Goal: Task Accomplishment & Management: Manage account settings

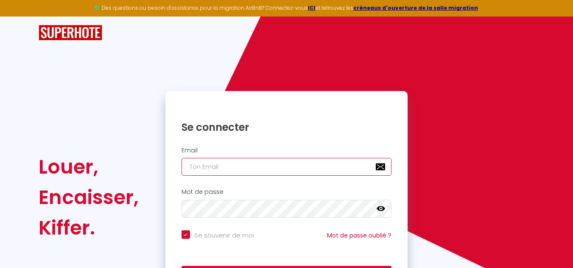
type input "[EMAIL_ADDRESS][DOMAIN_NAME]"
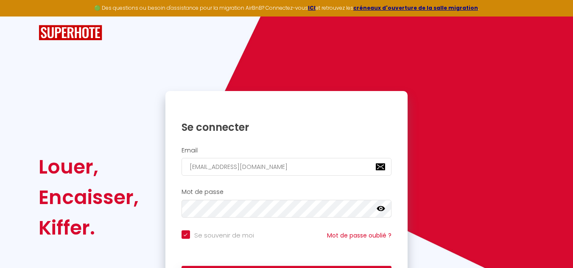
scroll to position [61, 0]
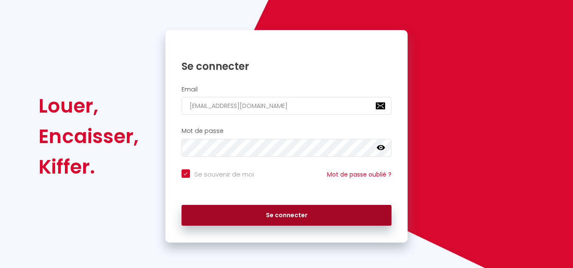
click at [286, 209] on button "Se connecter" at bounding box center [286, 215] width 210 height 21
checkbox input "true"
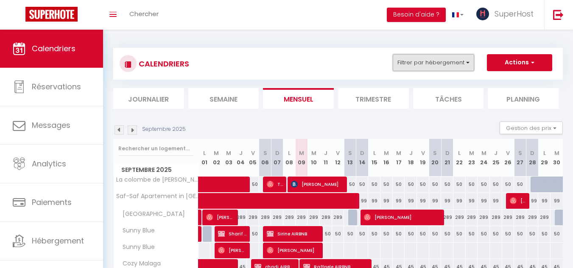
click at [413, 65] on button "Filtrer par hébergement" at bounding box center [433, 62] width 81 height 17
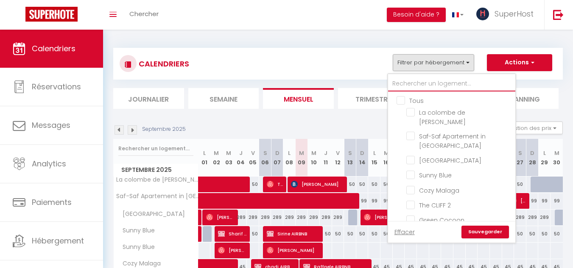
click at [396, 87] on input "text" at bounding box center [451, 83] width 127 height 15
type input "c"
checkbox input "false"
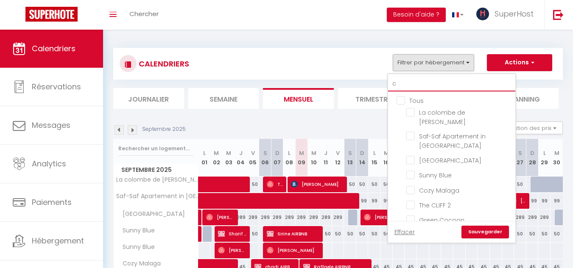
checkbox input "false"
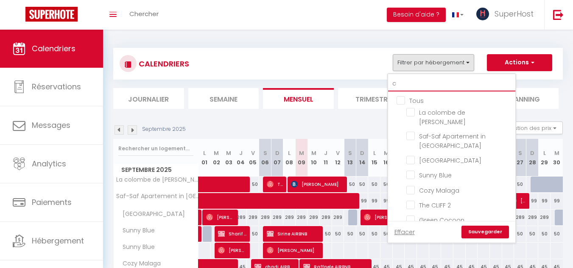
checkbox input "false"
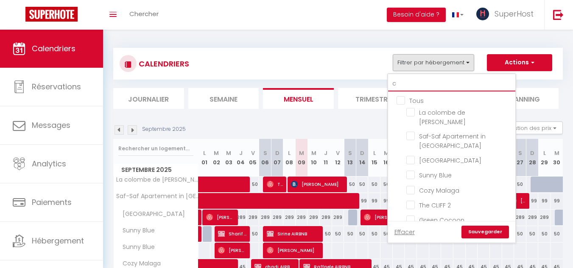
checkbox input "false"
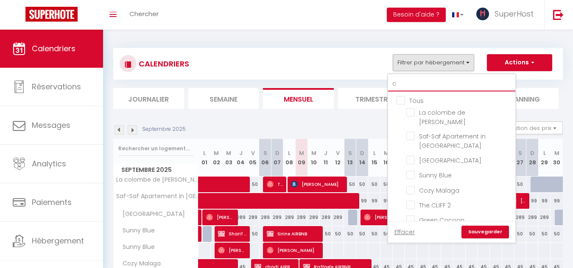
checkbox input "false"
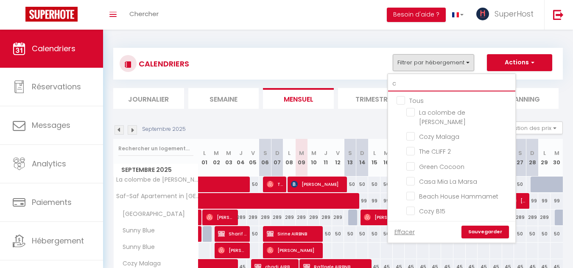
type input "ca"
checkbox input "false"
type input "cap"
checkbox input "false"
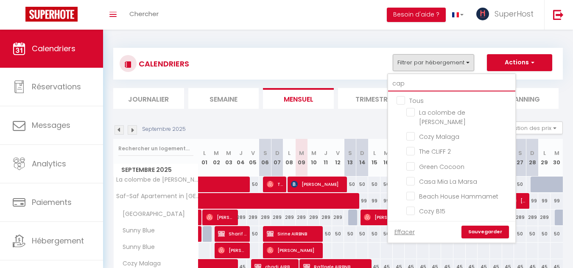
checkbox input "false"
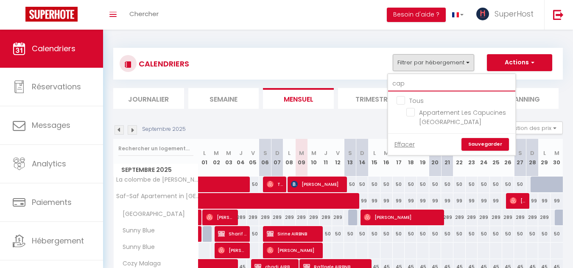
type input "capu"
checkbox input "false"
type input "capuc"
checkbox input "false"
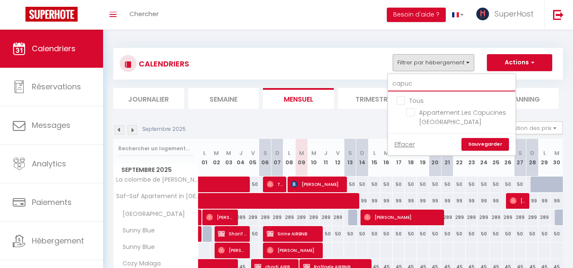
checkbox input "false"
type input "capuci"
checkbox input "false"
type input "capucin"
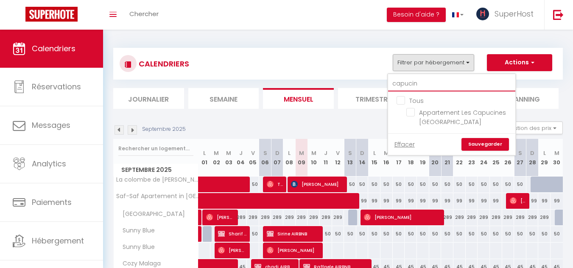
checkbox input "false"
type input "capucine"
checkbox input "false"
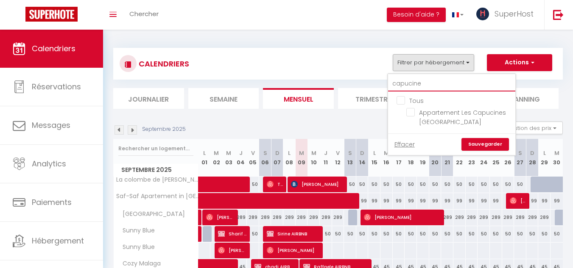
type input "capucines"
checkbox input "false"
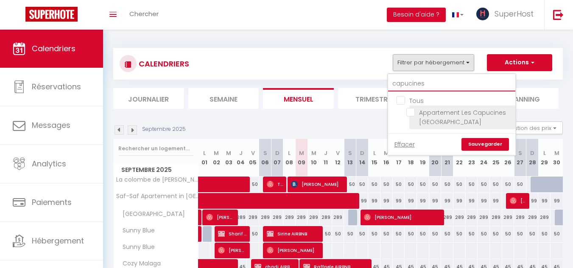
type input "capucines"
click at [413, 117] on input "Appartement Les Capucines [GEOGRAPHIC_DATA]" at bounding box center [459, 112] width 106 height 8
checkbox input "true"
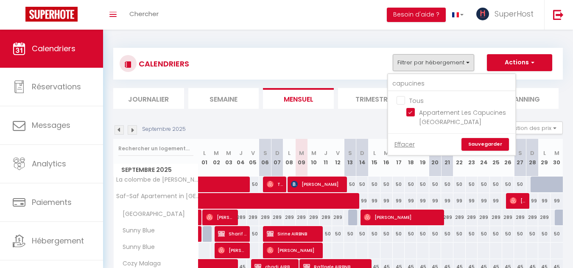
click at [475, 147] on link "Sauvegarder" at bounding box center [484, 144] width 47 height 13
